Goal: Task Accomplishment & Management: Use online tool/utility

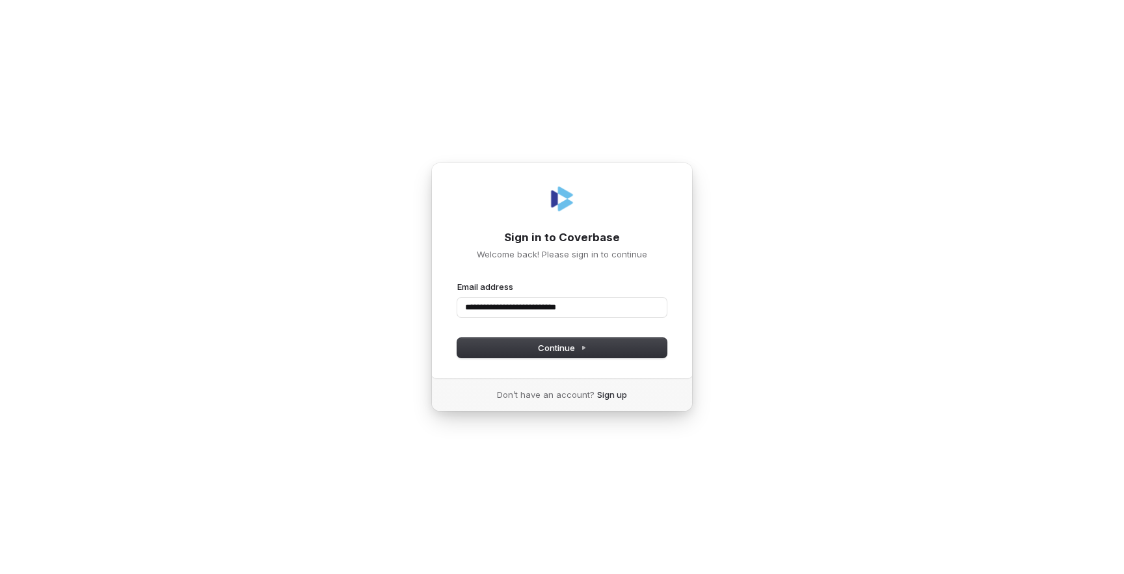
type input "**********"
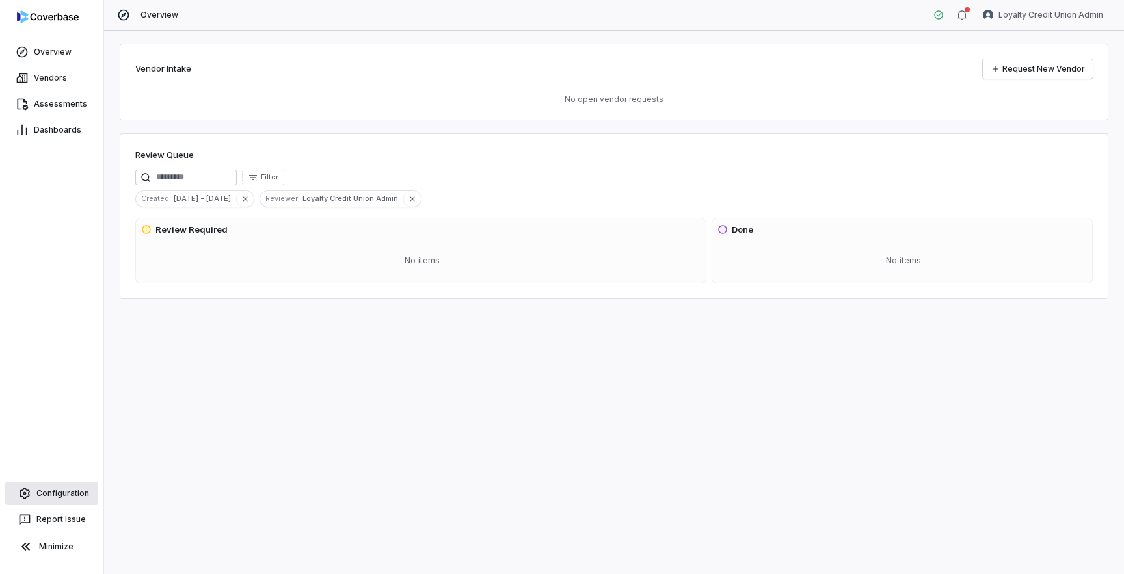
click at [52, 497] on span "Configuration" at bounding box center [62, 493] width 53 height 10
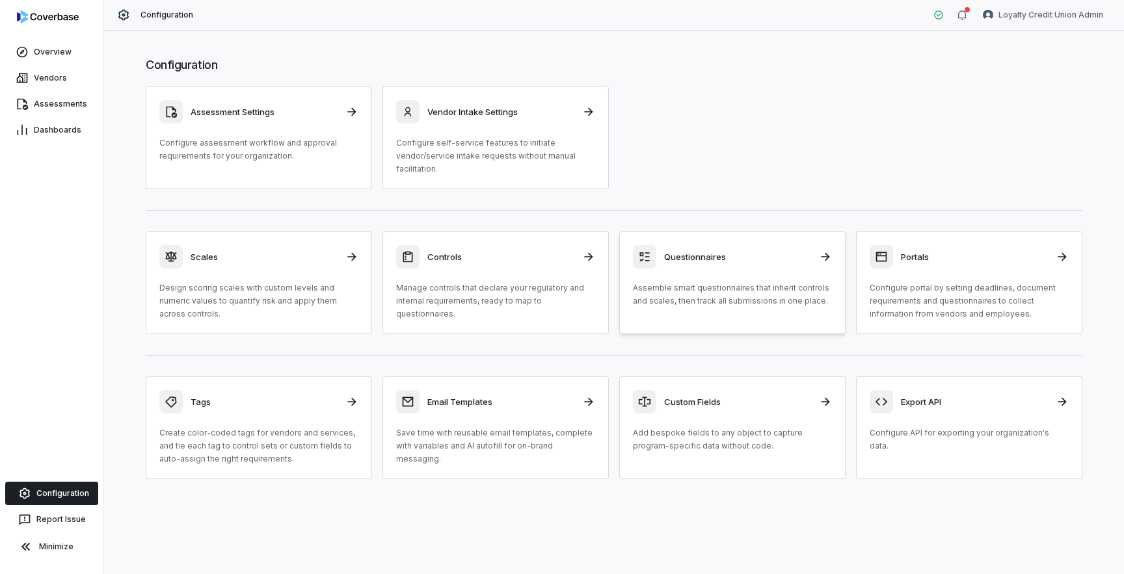
click at [741, 277] on div "Questionnaires Assemble smart questionnaires that inherit controls and scales, …" at bounding box center [732, 276] width 199 height 62
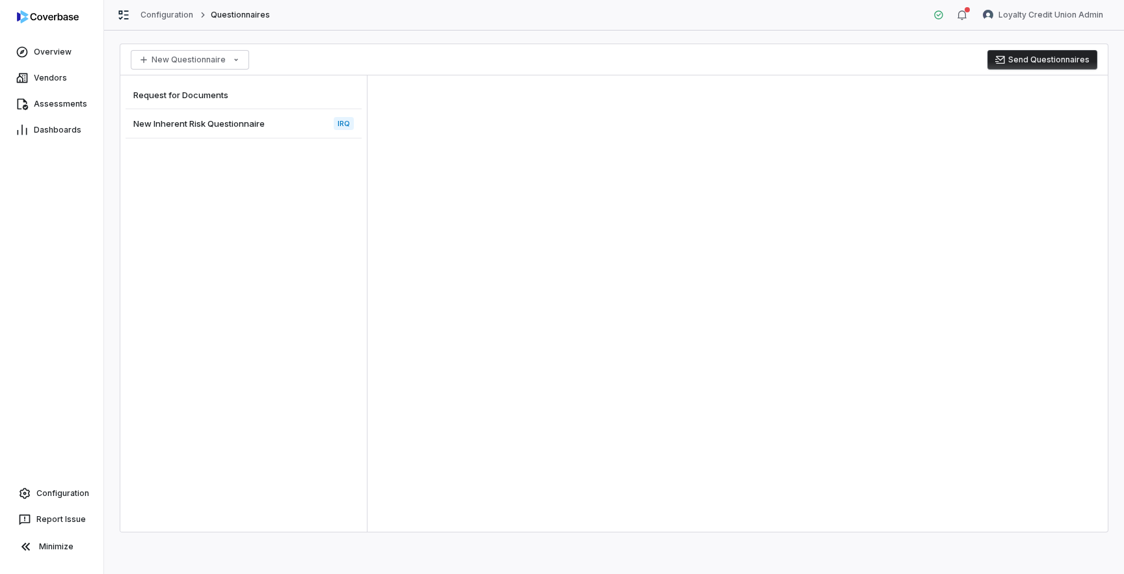
click at [249, 121] on span "New Inherent Risk Questionnaire" at bounding box center [198, 124] width 131 height 12
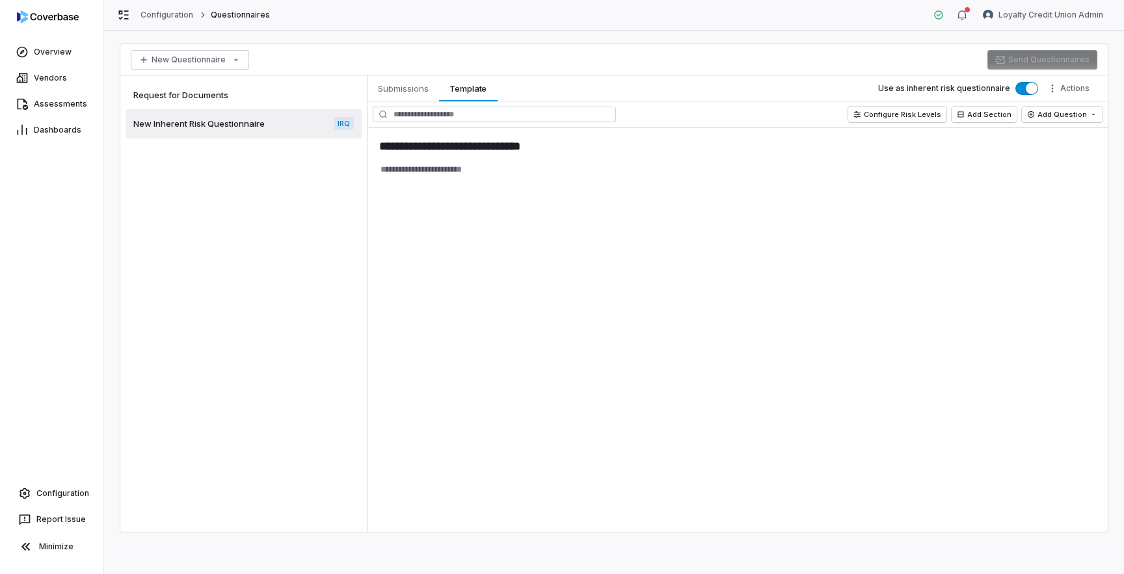
click at [266, 96] on div "Request for Documents" at bounding box center [244, 95] width 236 height 29
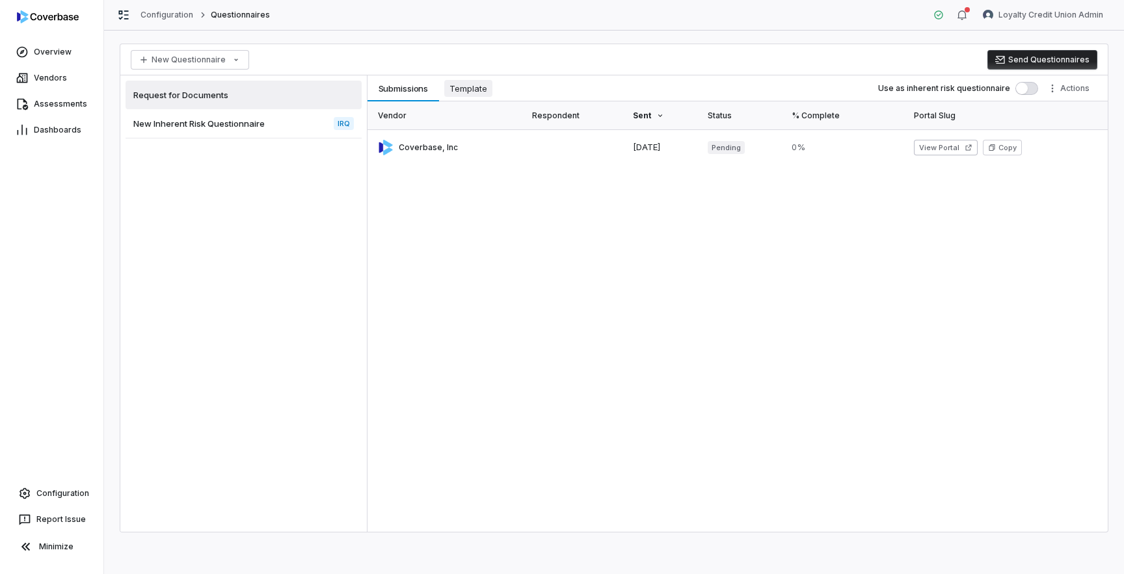
click at [473, 85] on span "Template" at bounding box center [468, 88] width 48 height 17
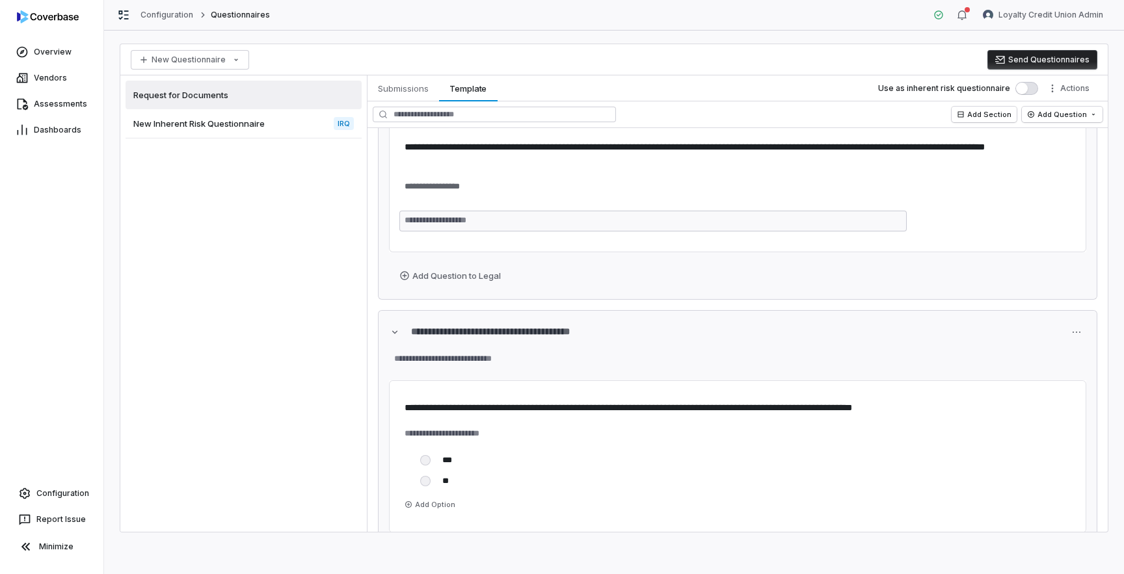
scroll to position [1775, 0]
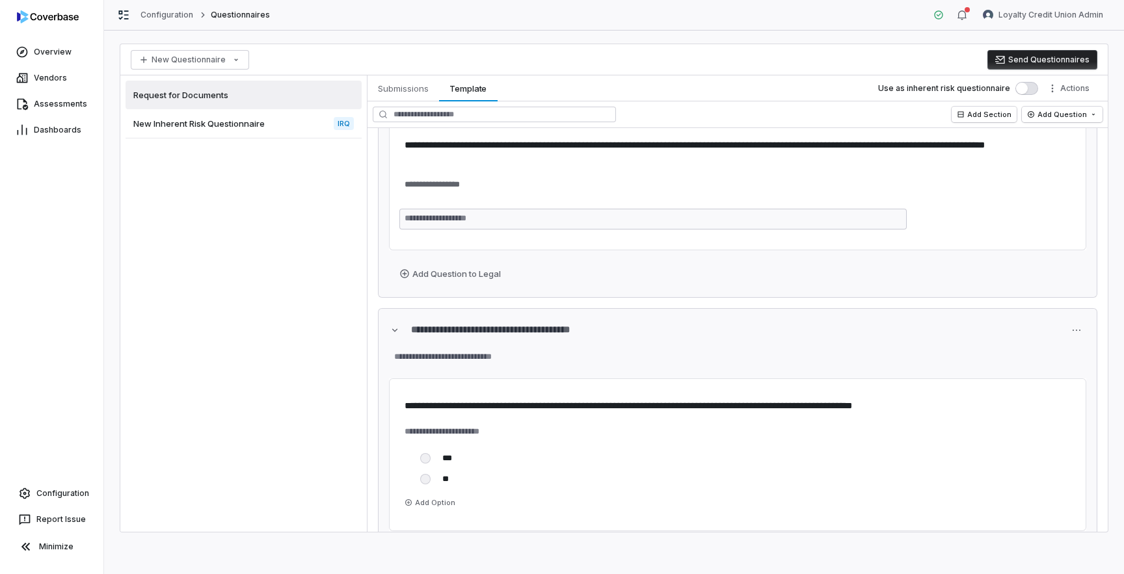
type textarea "*"
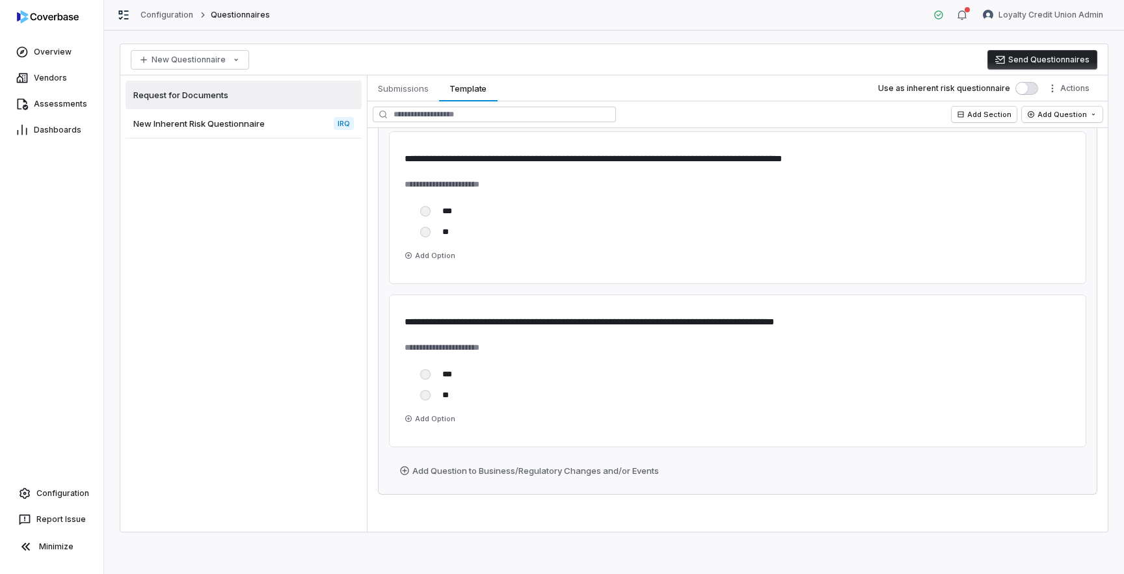
scroll to position [2242, 0]
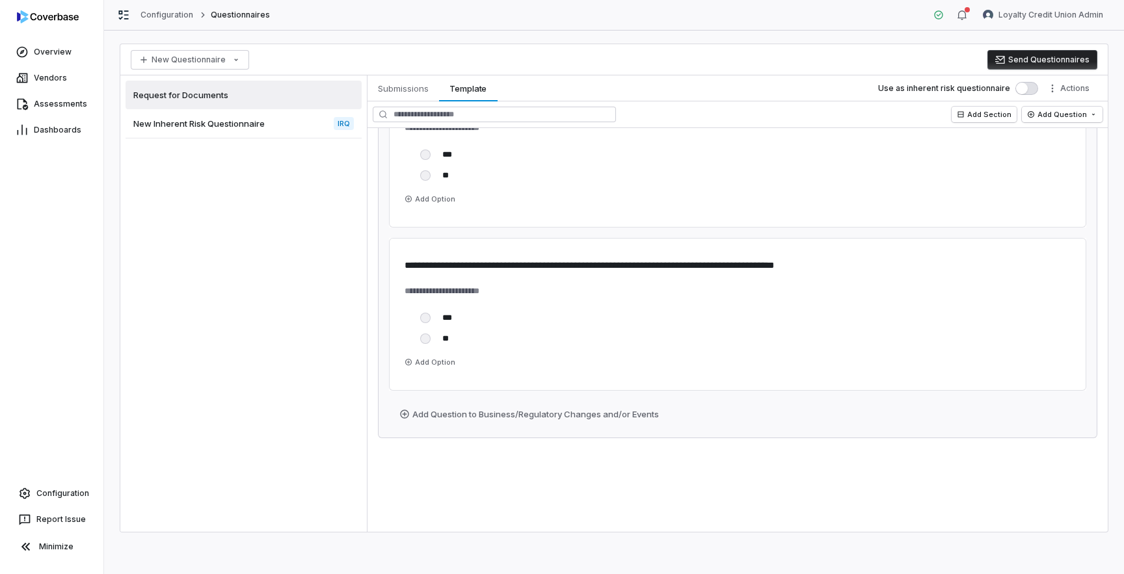
type textarea "*"
